Goal: Navigation & Orientation: Find specific page/section

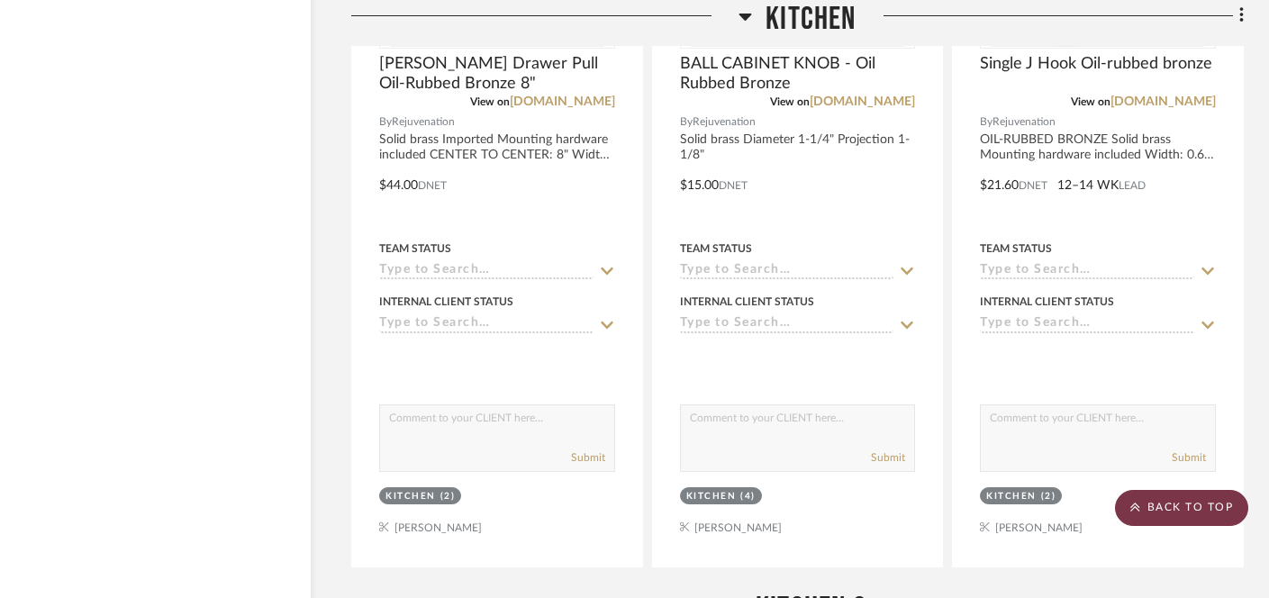
click at [1162, 512] on scroll-to-top-button "BACK TO TOP" at bounding box center [1181, 508] width 133 height 36
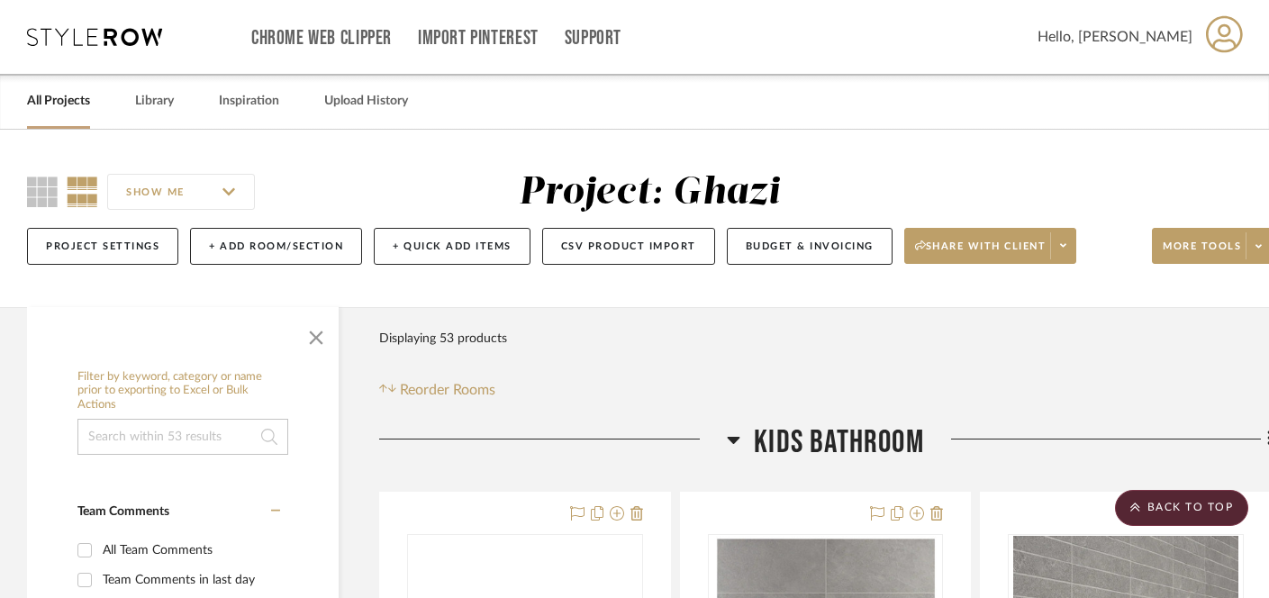
click at [70, 97] on link "All Projects" at bounding box center [58, 101] width 63 height 24
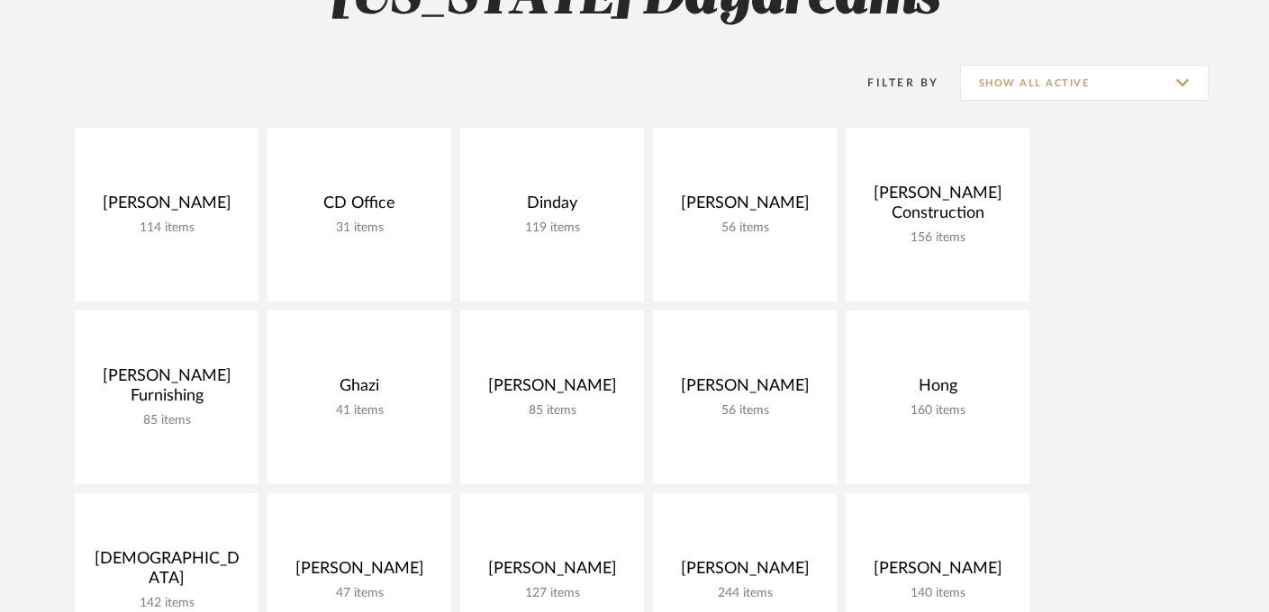
scroll to position [271, 0]
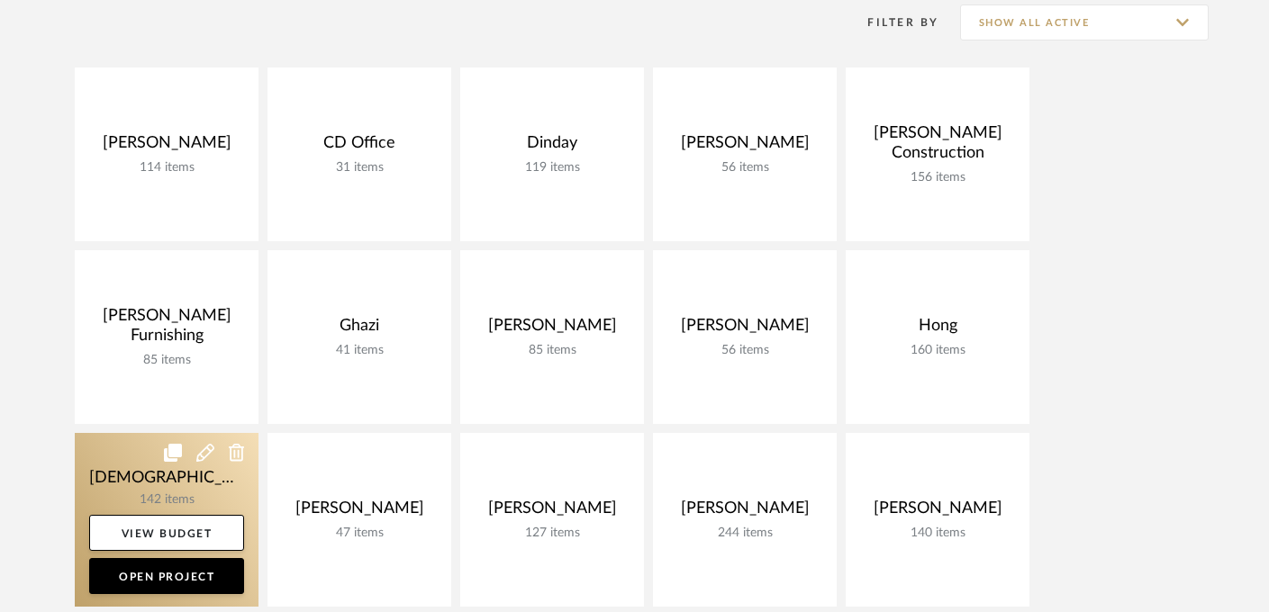
click at [185, 481] on link at bounding box center [167, 520] width 184 height 174
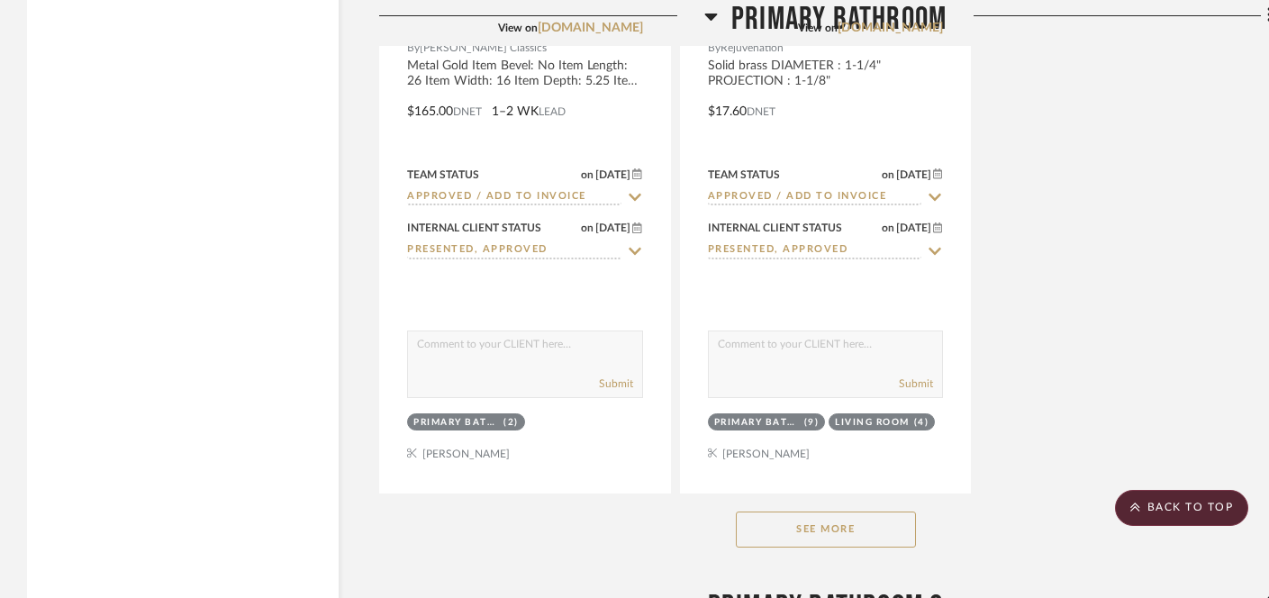
scroll to position [19403, 0]
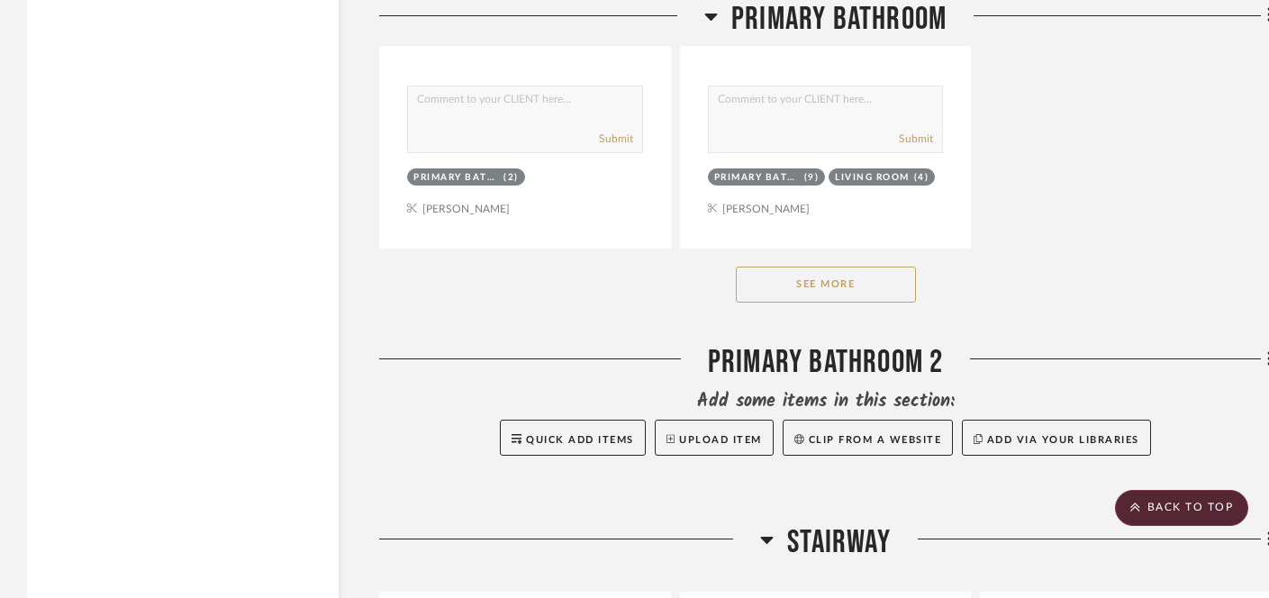
click at [830, 267] on button "See More" at bounding box center [826, 285] width 180 height 36
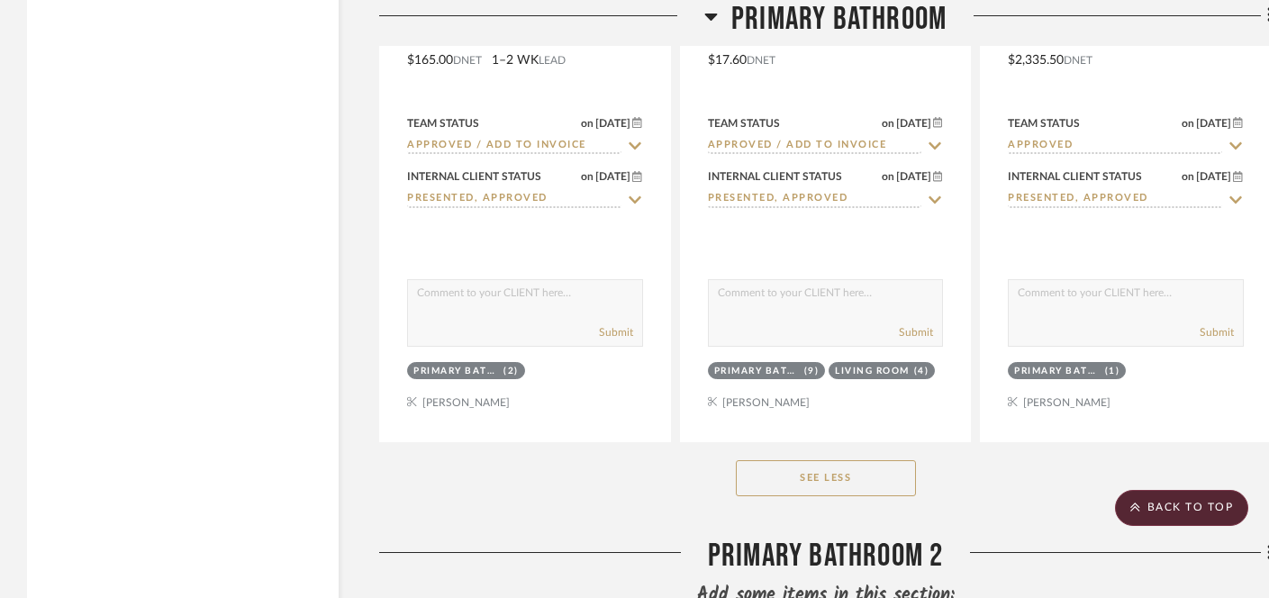
scroll to position [18887, 0]
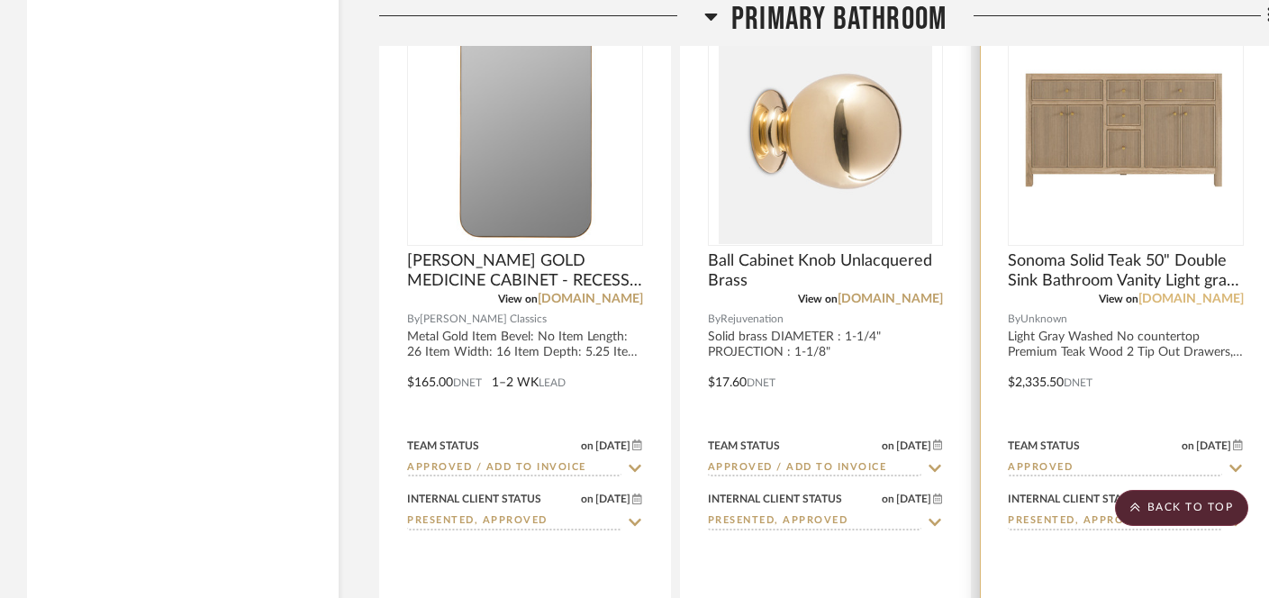
click at [1201, 293] on link "[DOMAIN_NAME]" at bounding box center [1190, 299] width 105 height 13
